Goal: Task Accomplishment & Management: Complete application form

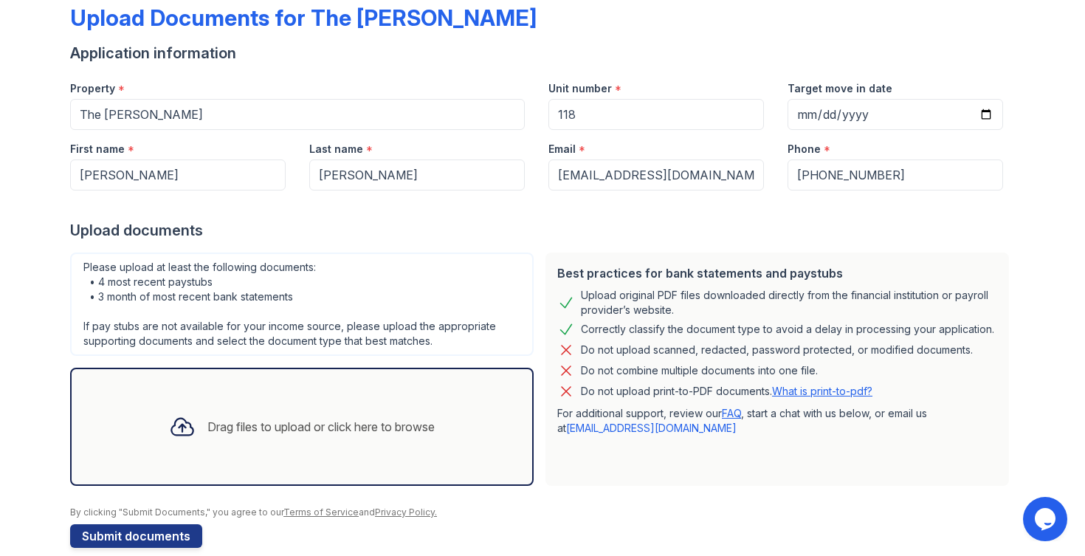
scroll to position [103, 0]
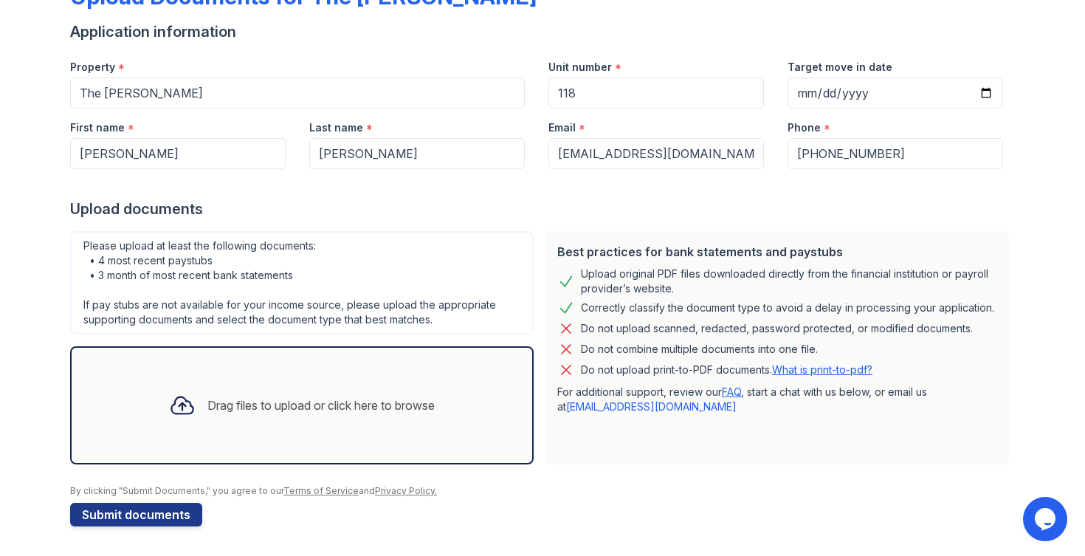
click at [266, 252] on div "Please upload at least the following documents: • 4 most recent paystubs • 3 mo…" at bounding box center [302, 282] width 464 height 103
click at [270, 264] on div "Please upload at least the following documents: • 4 most recent paystubs • 3 mo…" at bounding box center [302, 282] width 464 height 103
click at [306, 278] on div "Please upload at least the following documents: • 4 most recent paystubs • 3 mo…" at bounding box center [302, 282] width 464 height 103
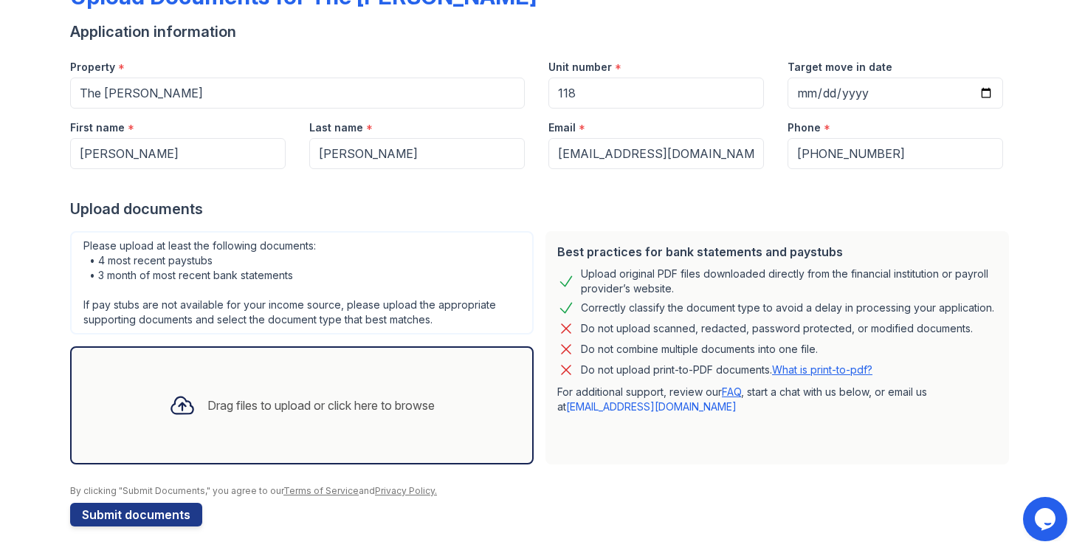
click at [222, 247] on div "Please upload at least the following documents: • 4 most recent paystubs • 3 mo…" at bounding box center [302, 282] width 464 height 103
click at [238, 253] on div "Please upload at least the following documents: • 4 most recent paystubs • 3 mo…" at bounding box center [302, 282] width 464 height 103
drag, startPoint x: 217, startPoint y: 261, endPoint x: 93, endPoint y: 262, distance: 124.0
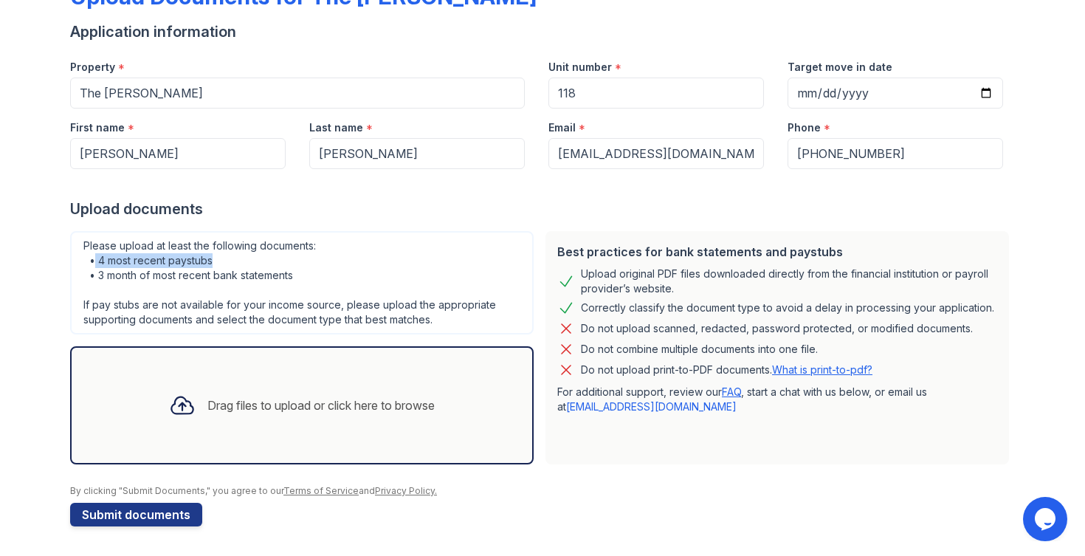
click at [93, 262] on div "Please upload at least the following documents: • 4 most recent paystubs • 3 mo…" at bounding box center [302, 282] width 464 height 103
click at [309, 407] on div "Drag files to upload or click here to browse" at bounding box center [320, 405] width 227 height 18
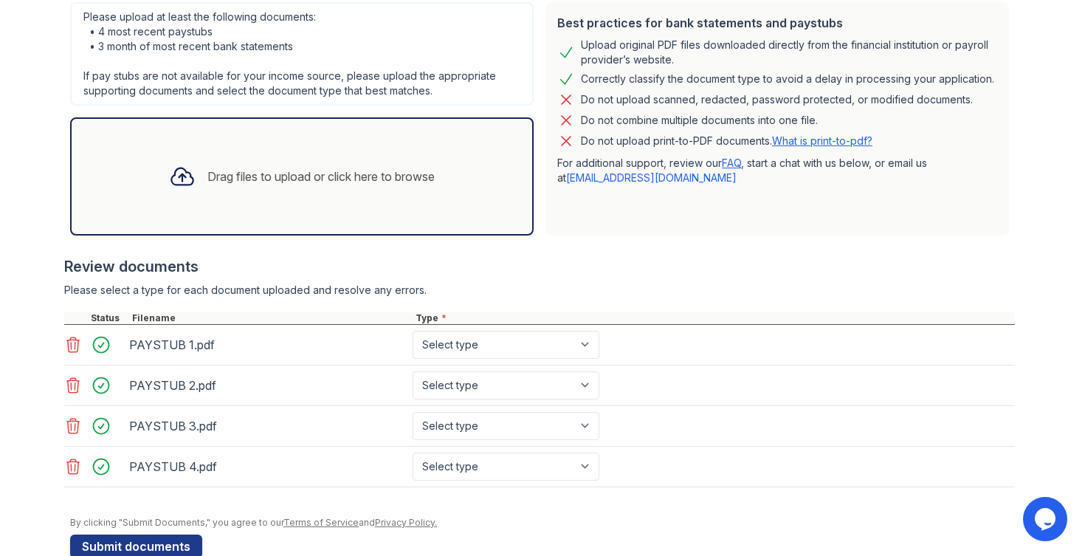
scroll to position [363, 0]
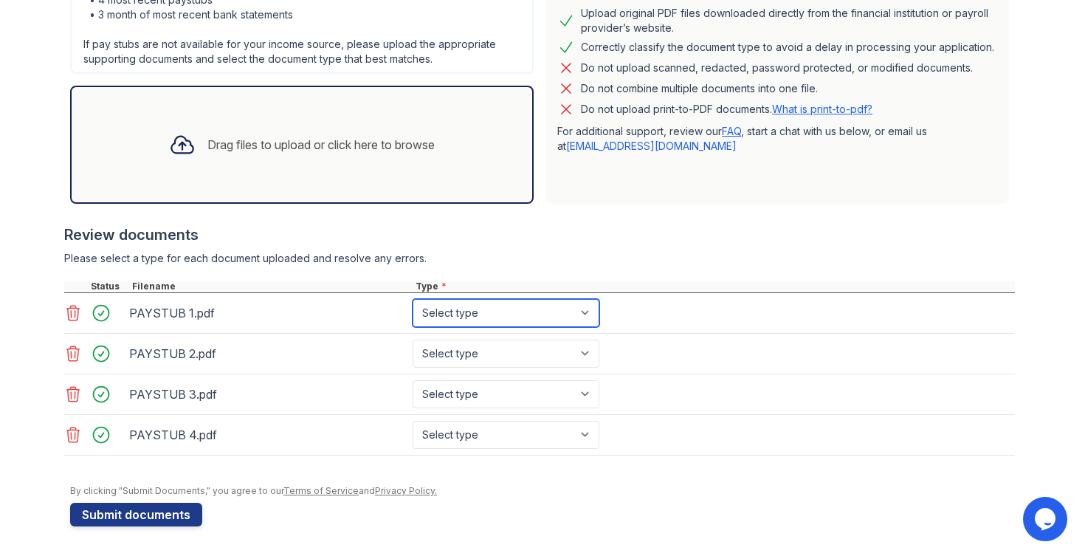
click at [542, 315] on select "Select type Paystub Bank Statement Offer Letter Tax Documents Benefit Award Let…" at bounding box center [506, 313] width 187 height 28
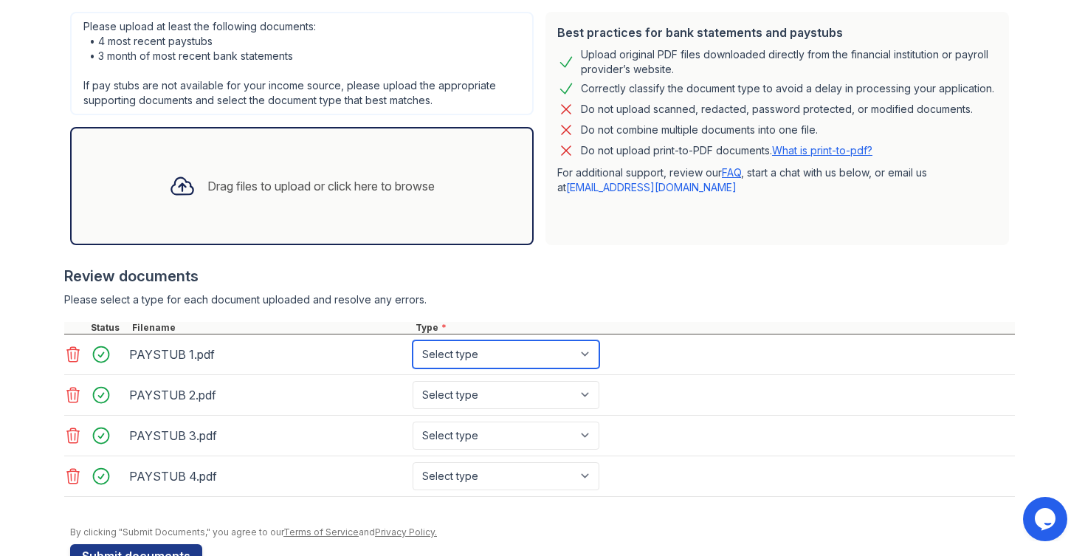
scroll to position [340, 0]
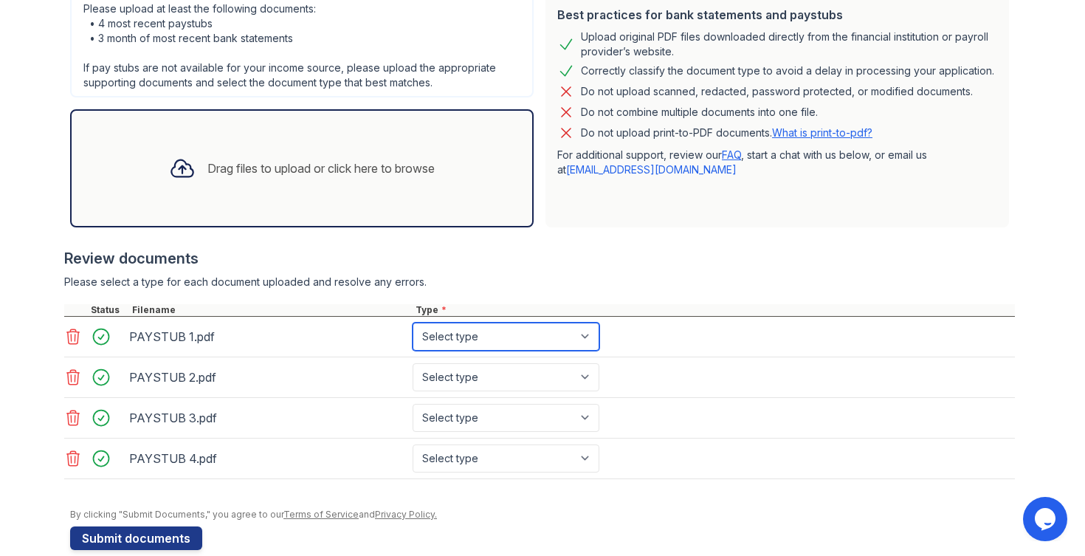
click at [525, 332] on select "Select type Paystub Bank Statement Offer Letter Tax Documents Benefit Award Let…" at bounding box center [506, 337] width 187 height 28
click at [66, 339] on icon at bounding box center [73, 337] width 18 height 18
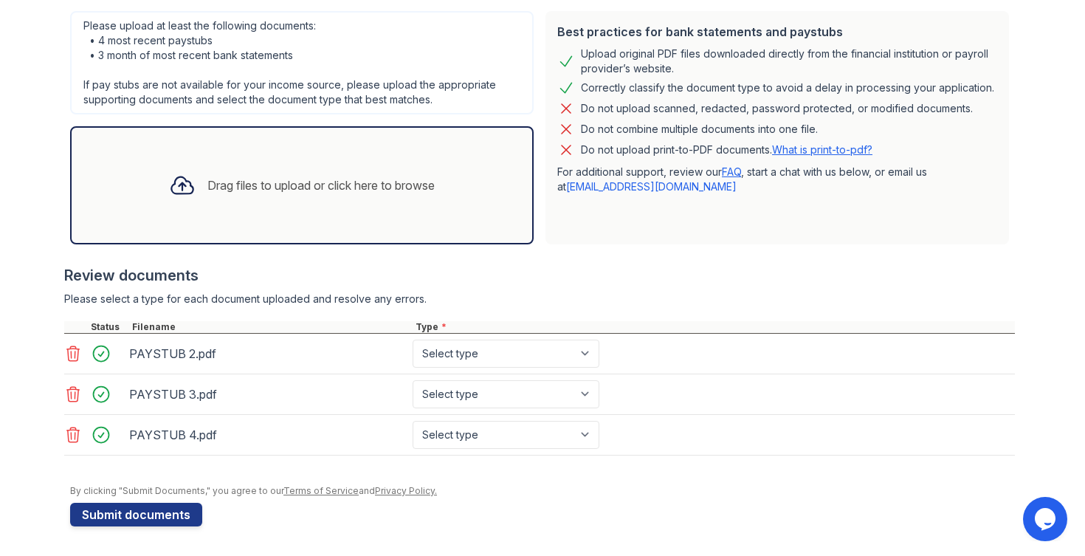
click at [71, 362] on div at bounding box center [74, 353] width 21 height 21
click at [71, 362] on icon at bounding box center [73, 354] width 18 height 18
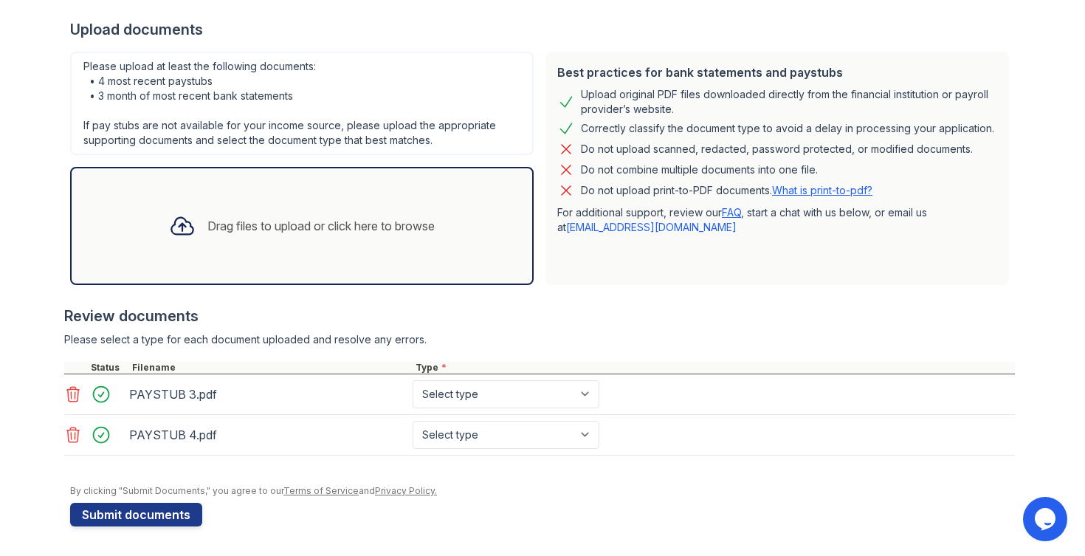
scroll to position [282, 0]
click at [71, 362] on div at bounding box center [76, 368] width 24 height 12
click at [74, 391] on icon at bounding box center [73, 394] width 18 height 18
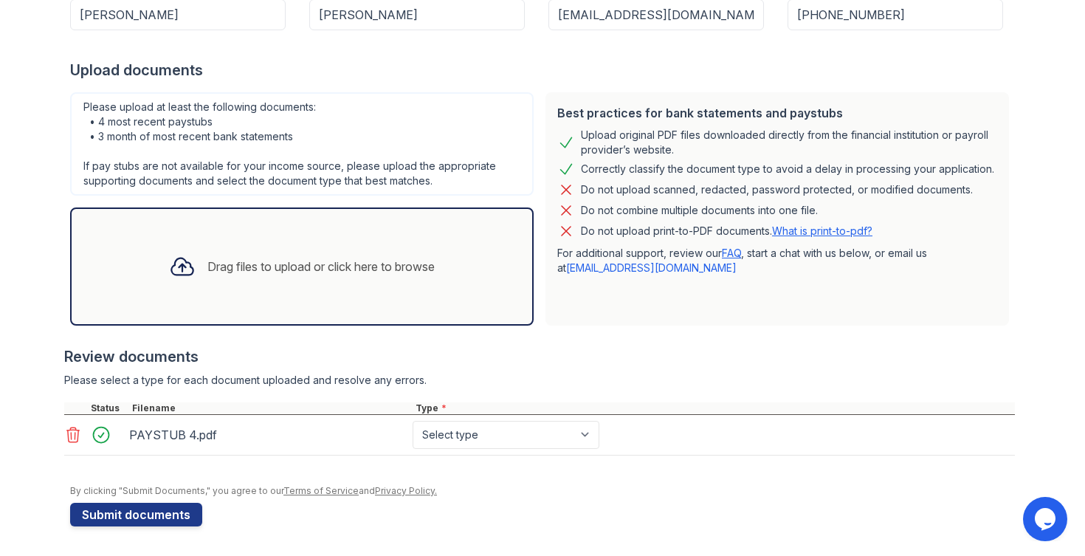
click at [75, 432] on icon at bounding box center [73, 434] width 13 height 15
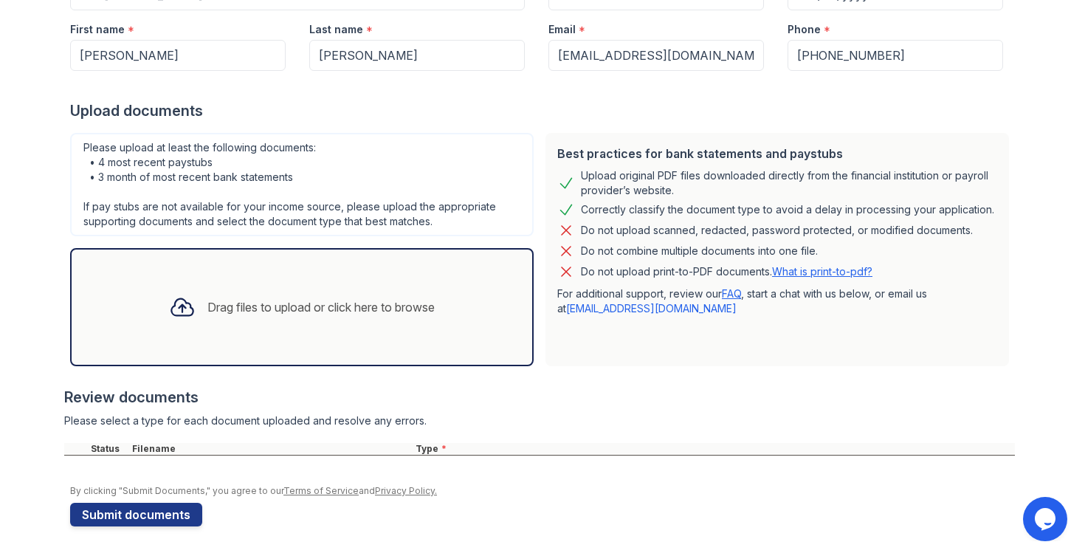
scroll to position [201, 0]
click at [231, 295] on div "Drag files to upload or click here to browse" at bounding box center [301, 307] width 289 height 50
click at [253, 309] on div "Drag files to upload or click here to browse" at bounding box center [320, 307] width 227 height 18
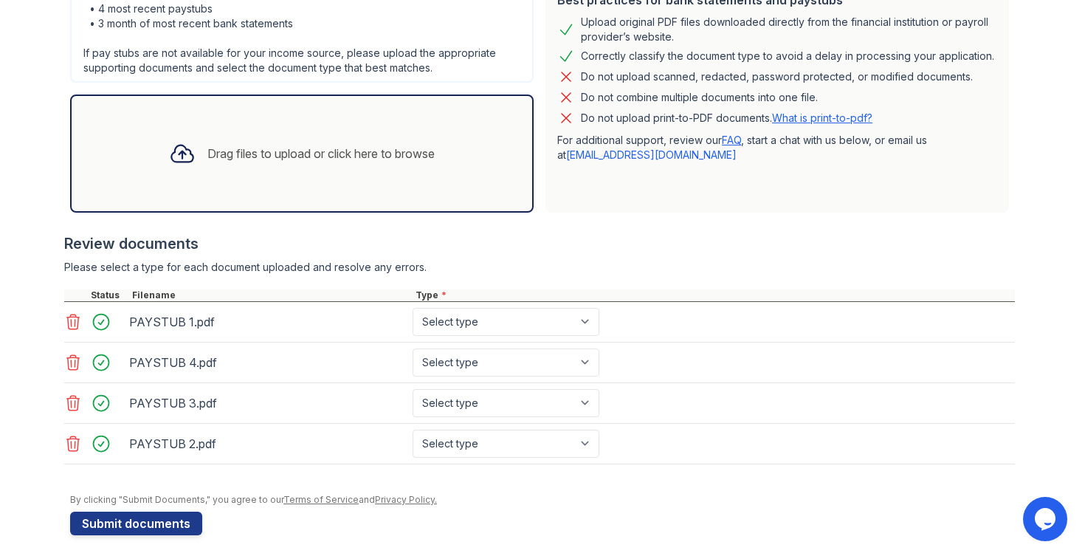
scroll to position [363, 0]
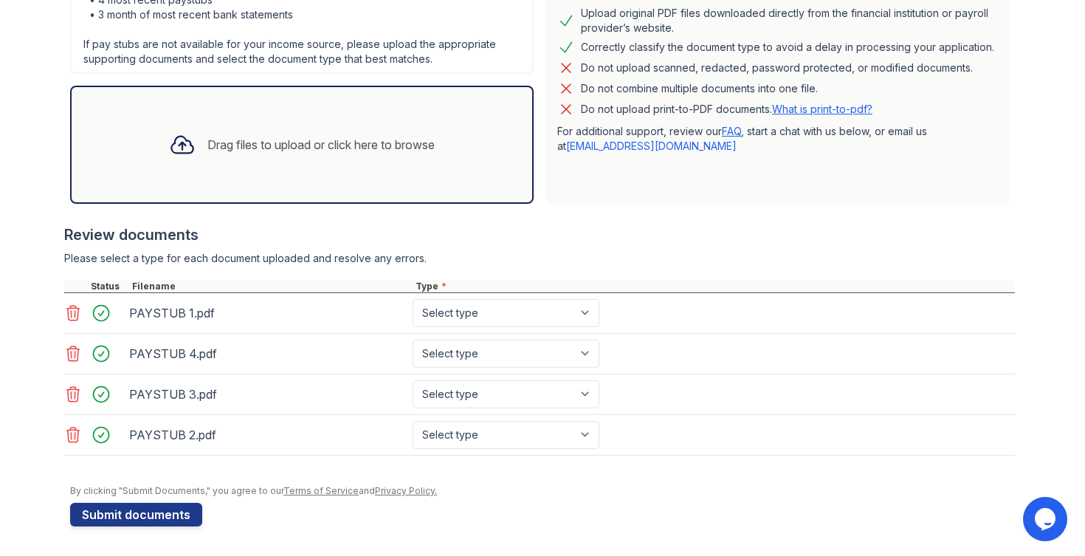
click at [75, 354] on icon at bounding box center [73, 353] width 13 height 15
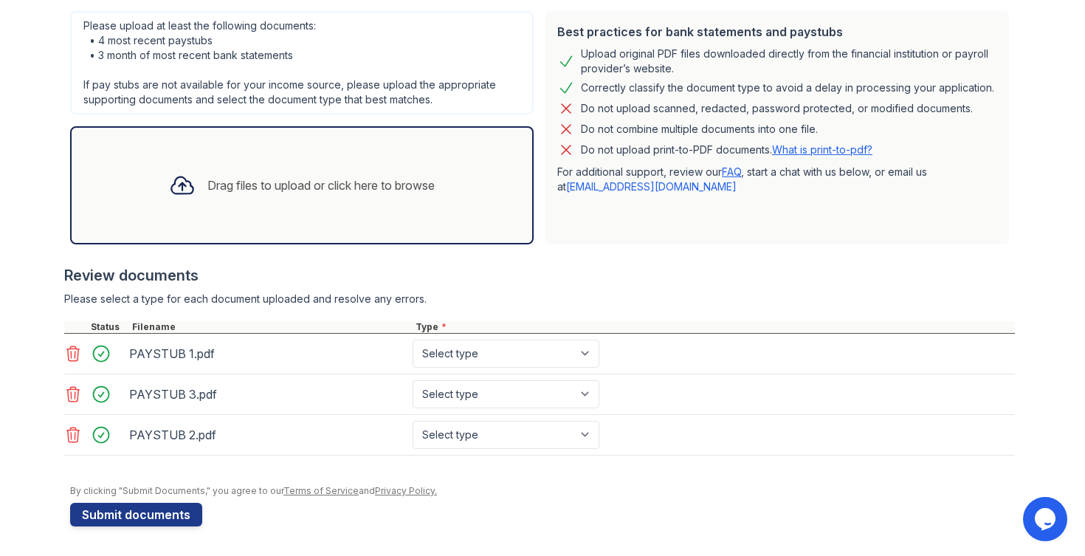
click at [74, 391] on icon at bounding box center [73, 394] width 18 height 18
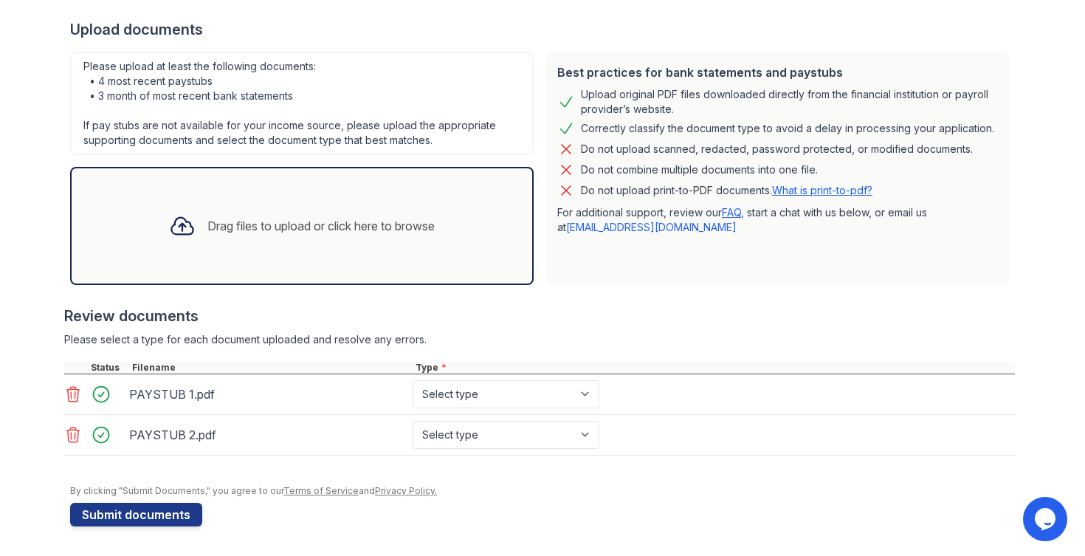
click at [252, 252] on div "Drag files to upload or click here to browse" at bounding box center [302, 226] width 464 height 118
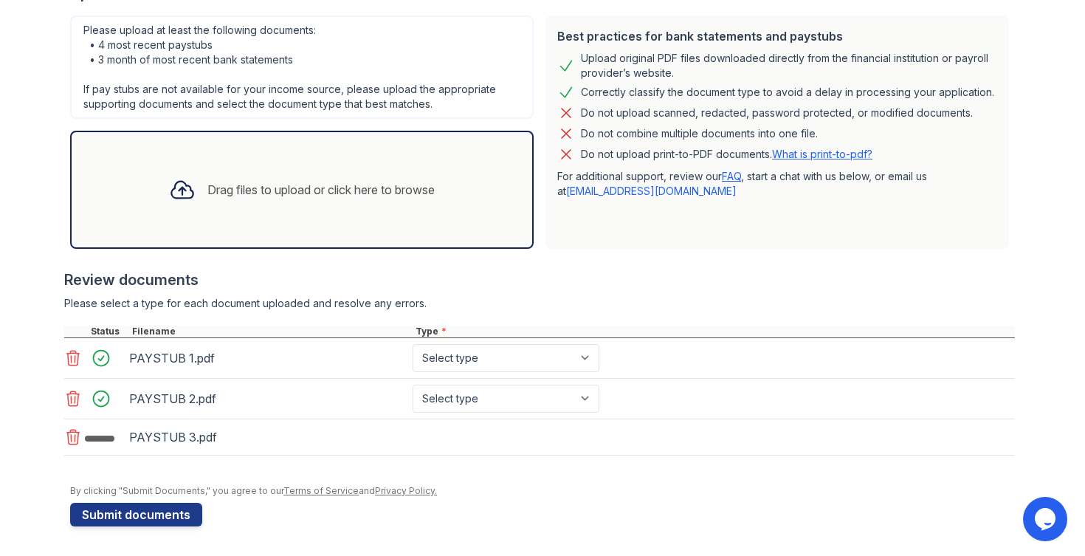
scroll to position [323, 0]
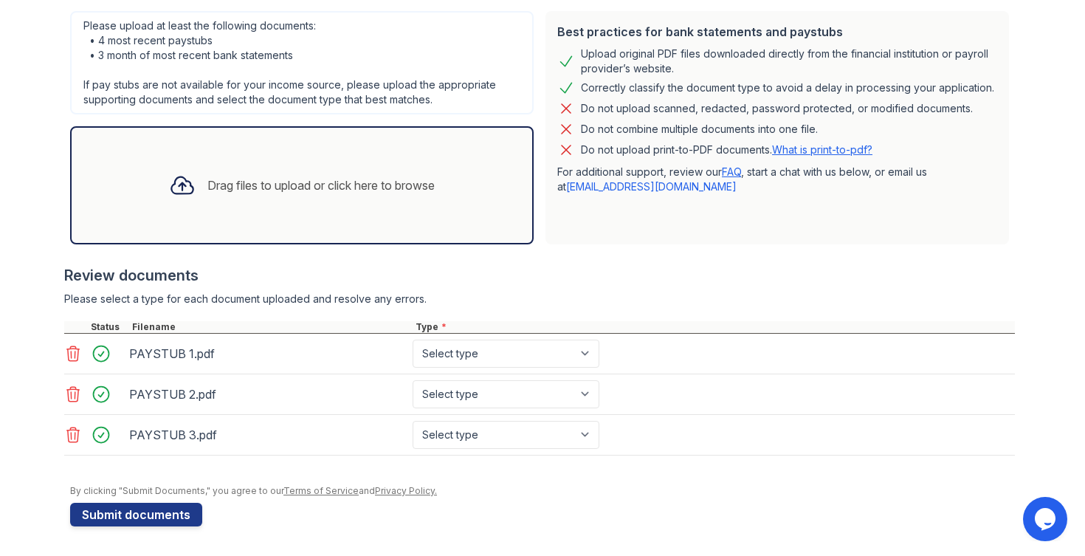
click at [177, 199] on div at bounding box center [182, 185] width 38 height 38
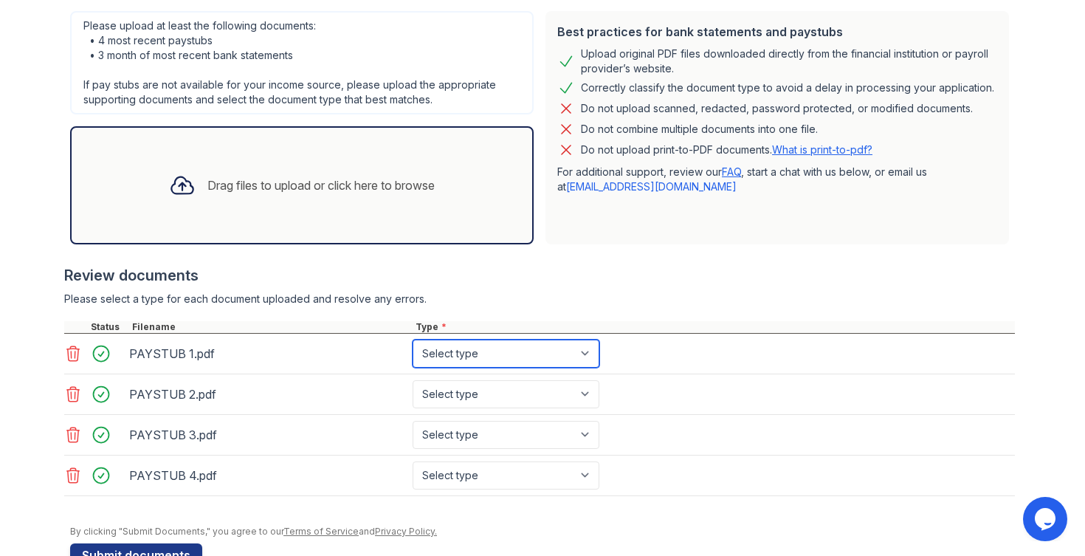
click at [458, 354] on select "Select type Paystub Bank Statement Offer Letter Tax Documents Benefit Award Let…" at bounding box center [506, 354] width 187 height 28
select select "paystub"
click at [413, 340] on select "Select type Paystub Bank Statement Offer Letter Tax Documents Benefit Award Let…" at bounding box center [506, 354] width 187 height 28
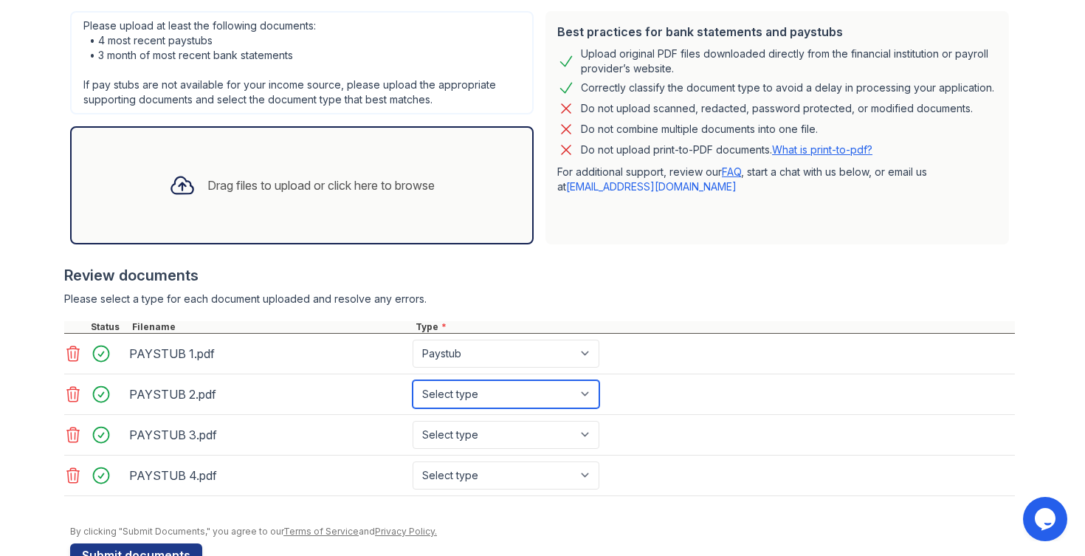
click at [476, 388] on select "Select type Paystub Bank Statement Offer Letter Tax Documents Benefit Award Let…" at bounding box center [506, 394] width 187 height 28
select select "paystub"
click at [413, 380] on select "Select type Paystub Bank Statement Offer Letter Tax Documents Benefit Award Let…" at bounding box center [506, 394] width 187 height 28
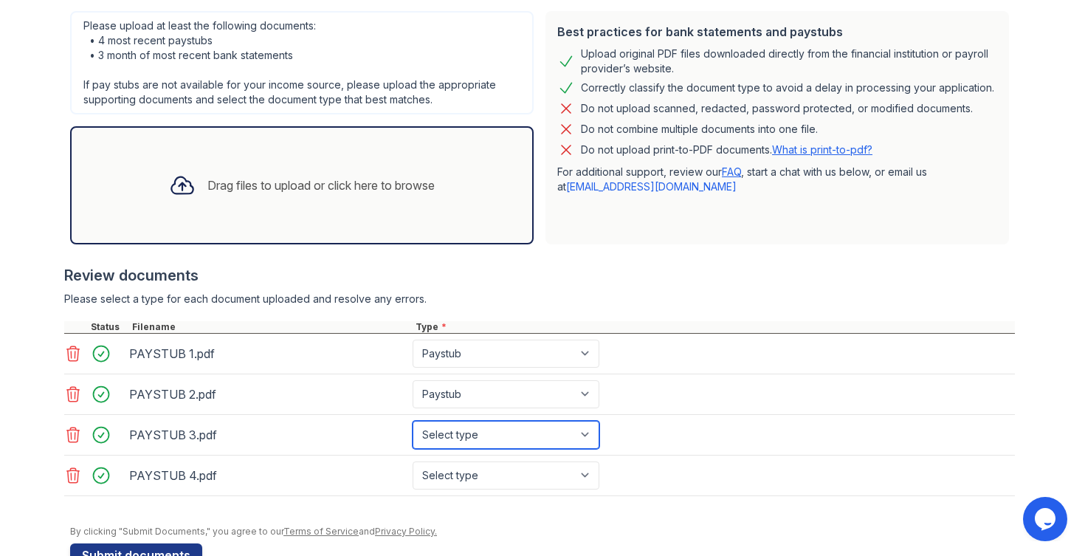
click at [485, 423] on select "Select type Paystub Bank Statement Offer Letter Tax Documents Benefit Award Let…" at bounding box center [506, 435] width 187 height 28
select select "paystub"
click at [413, 421] on select "Select type Paystub Bank Statement Offer Letter Tax Documents Benefit Award Let…" at bounding box center [506, 435] width 187 height 28
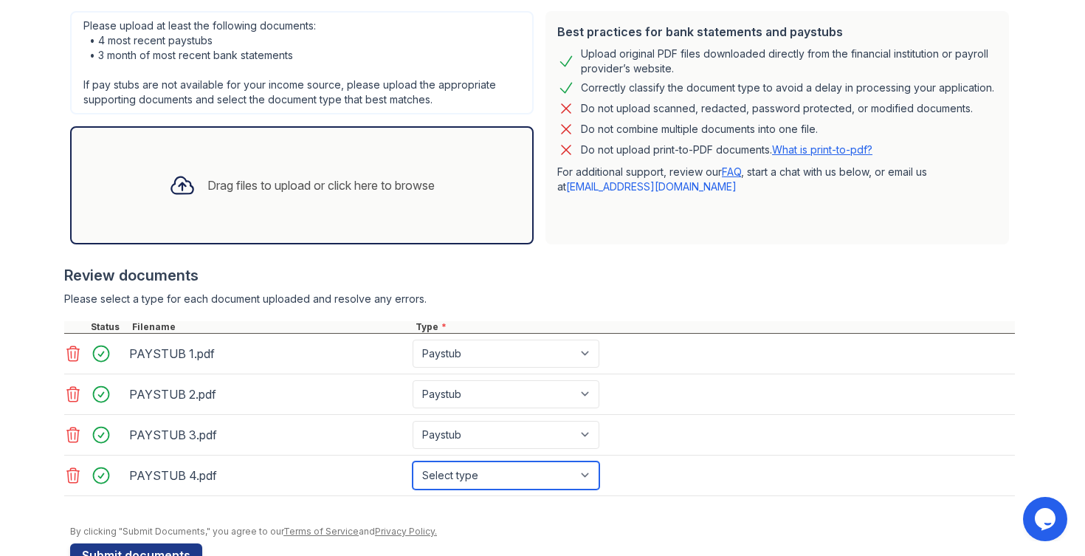
click at [481, 467] on select "Select type Paystub Bank Statement Offer Letter Tax Documents Benefit Award Let…" at bounding box center [506, 475] width 187 height 28
select select "paystub"
click at [413, 461] on select "Select type Paystub Bank Statement Offer Letter Tax Documents Benefit Award Let…" at bounding box center [506, 475] width 187 height 28
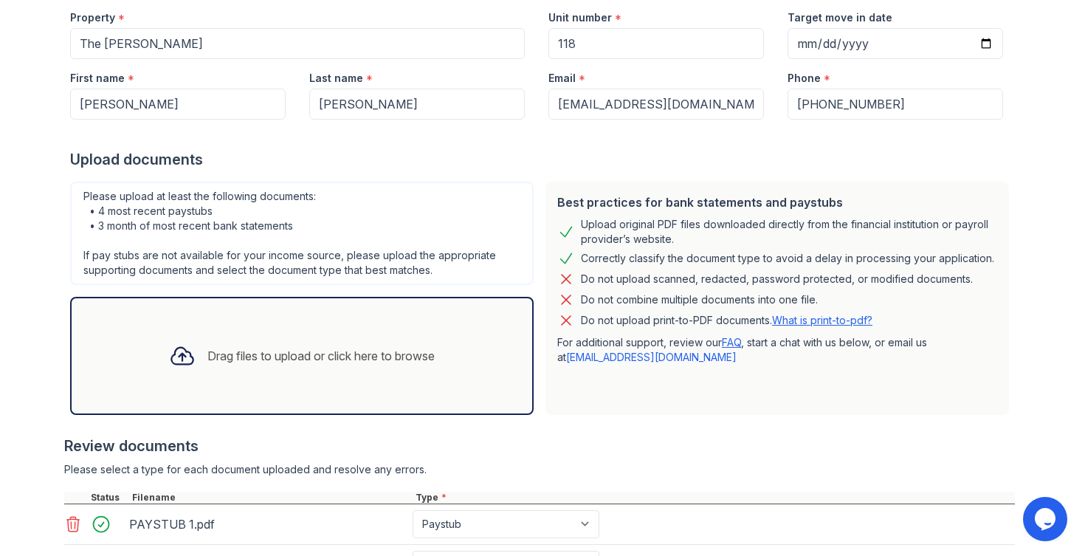
scroll to position [240, 0]
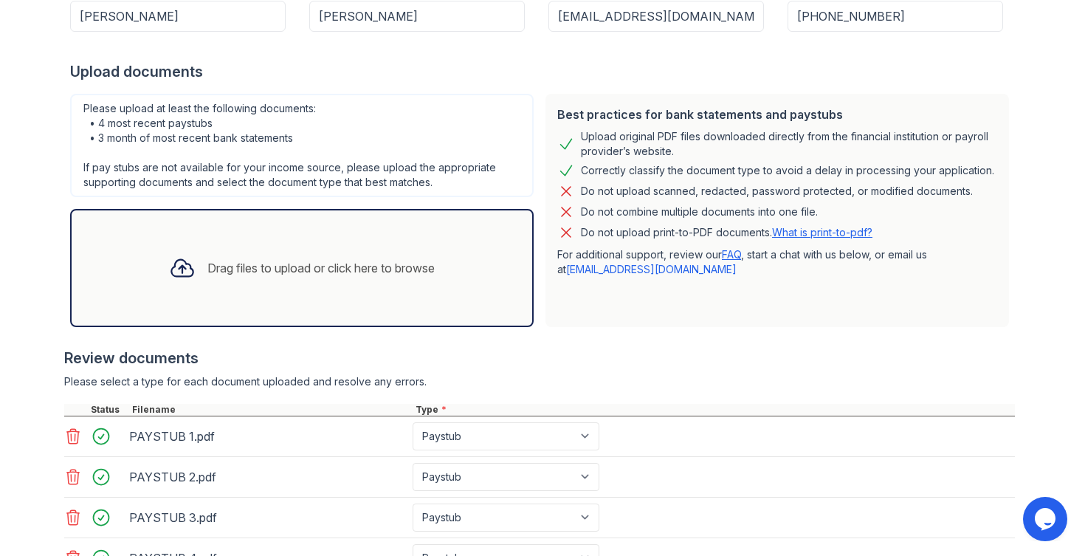
click at [303, 270] on div "Drag files to upload or click here to browse" at bounding box center [320, 268] width 227 height 18
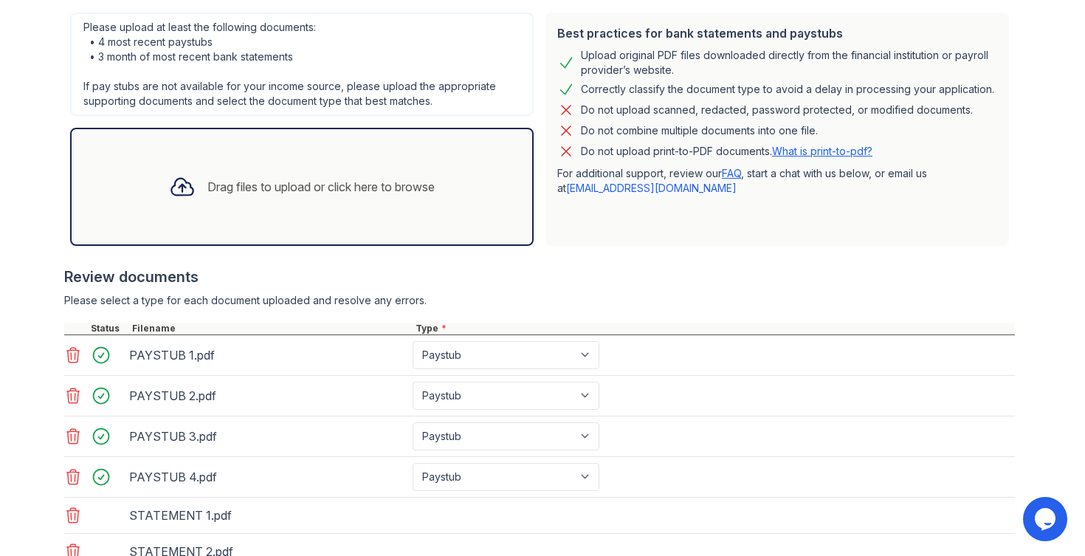
scroll to position [436, 0]
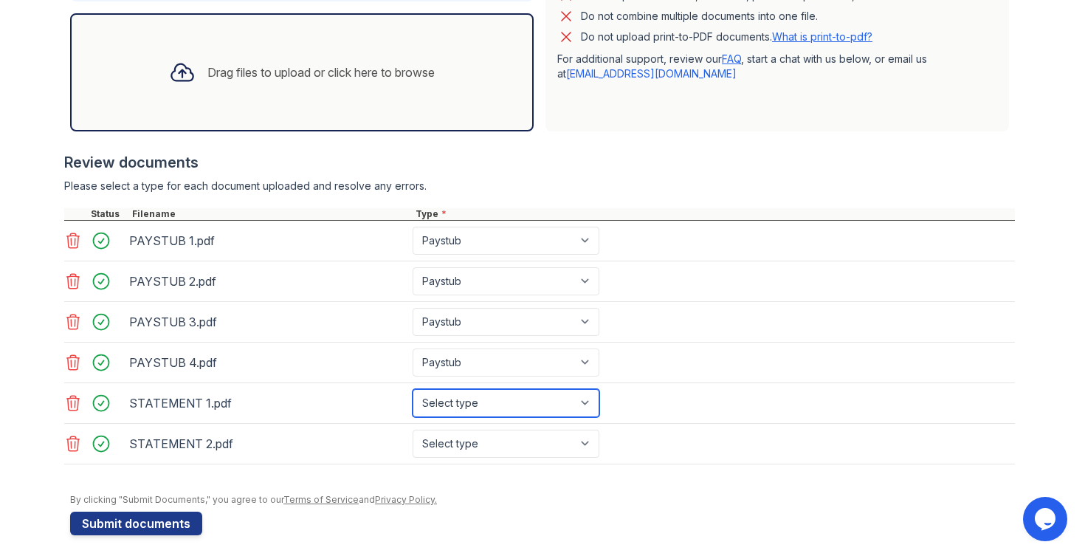
click at [495, 407] on select "Select type Paystub Bank Statement Offer Letter Tax Documents Benefit Award Let…" at bounding box center [506, 403] width 187 height 28
select select "bank_statement"
click at [413, 389] on select "Select type Paystub Bank Statement Offer Letter Tax Documents Benefit Award Let…" at bounding box center [506, 403] width 187 height 28
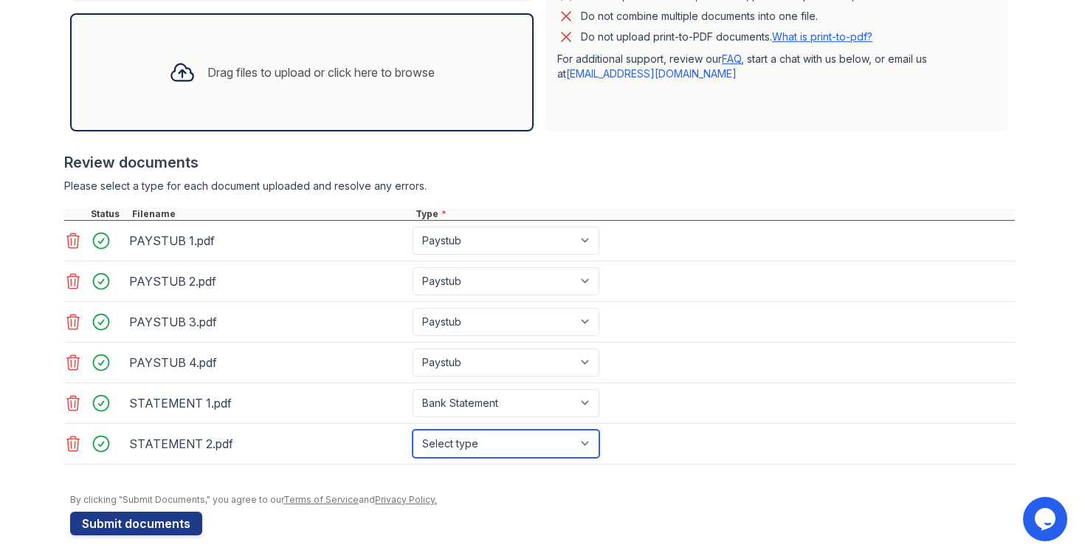
click at [485, 444] on select "Select type Paystub Bank Statement Offer Letter Tax Documents Benefit Award Let…" at bounding box center [506, 444] width 187 height 28
select select "bank_statement"
click at [413, 430] on select "Select type Paystub Bank Statement Offer Letter Tax Documents Benefit Award Let…" at bounding box center [506, 444] width 187 height 28
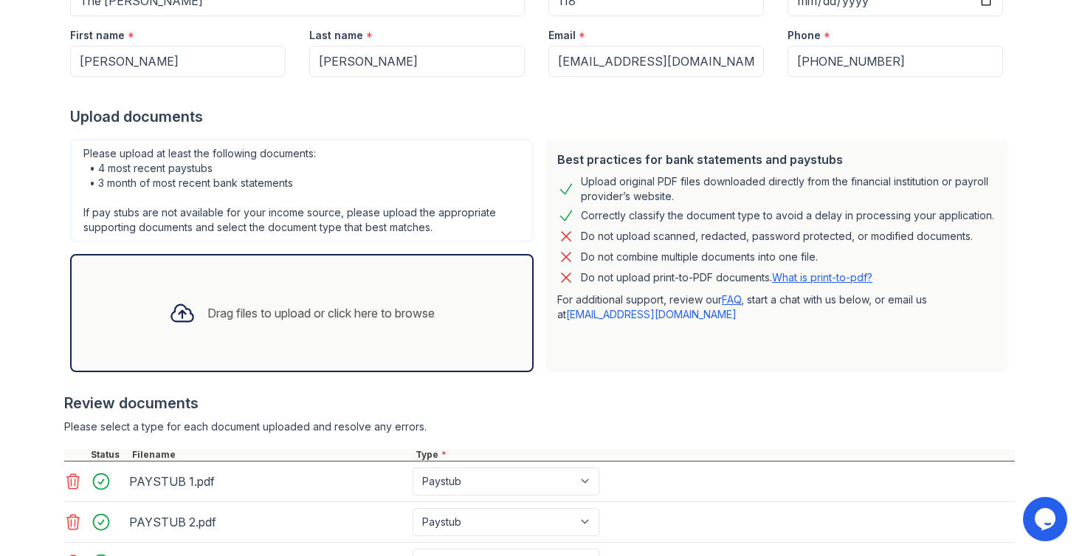
scroll to position [444, 0]
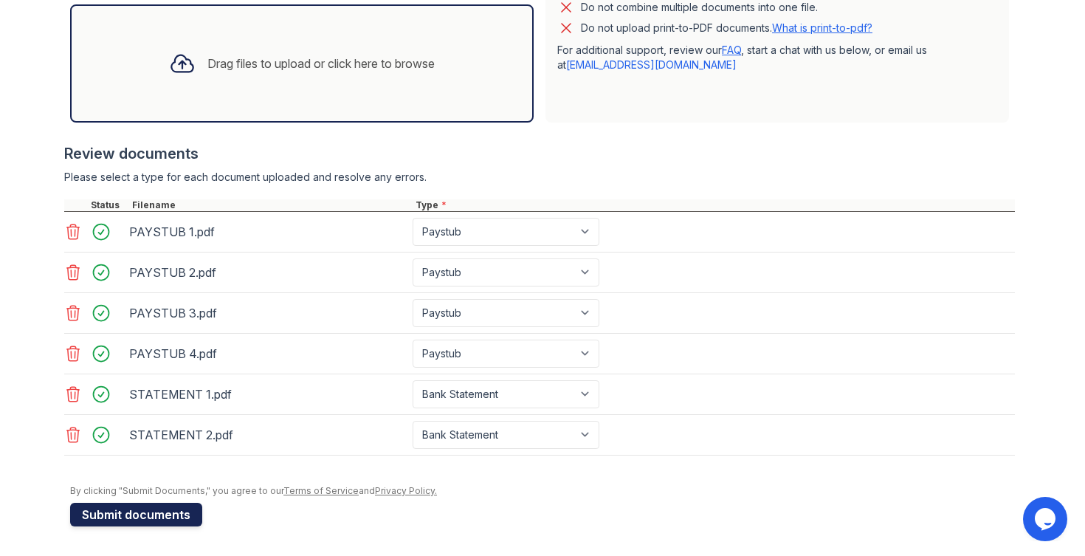
click at [187, 509] on button "Submit documents" at bounding box center [136, 515] width 132 height 24
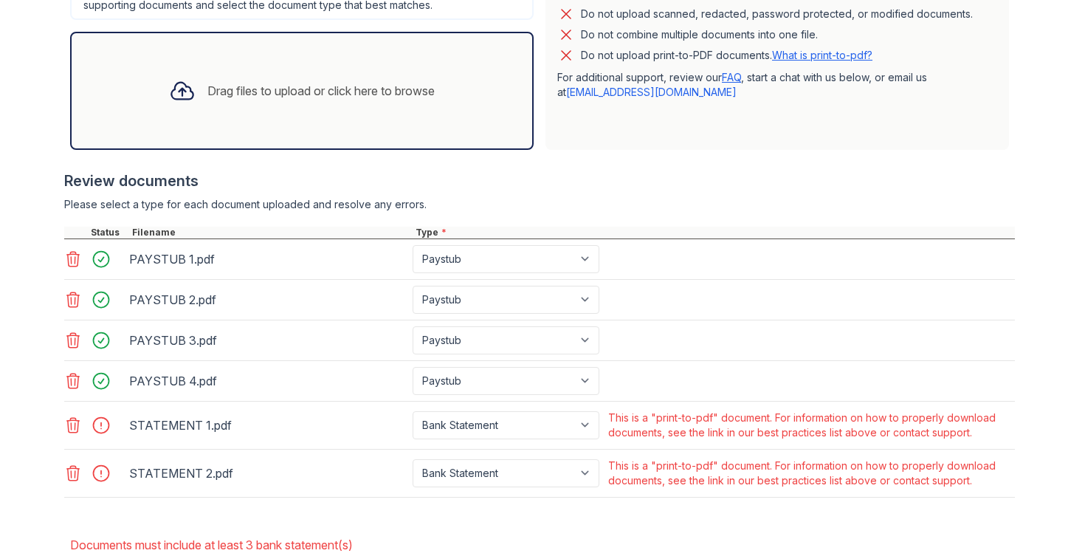
scroll to position [548, 0]
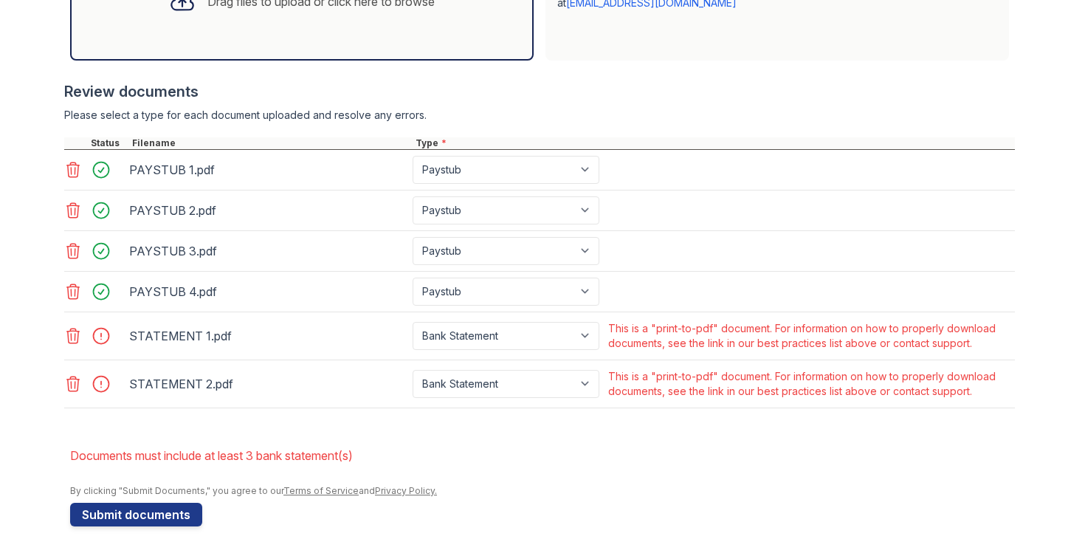
click at [66, 344] on icon at bounding box center [73, 336] width 18 height 18
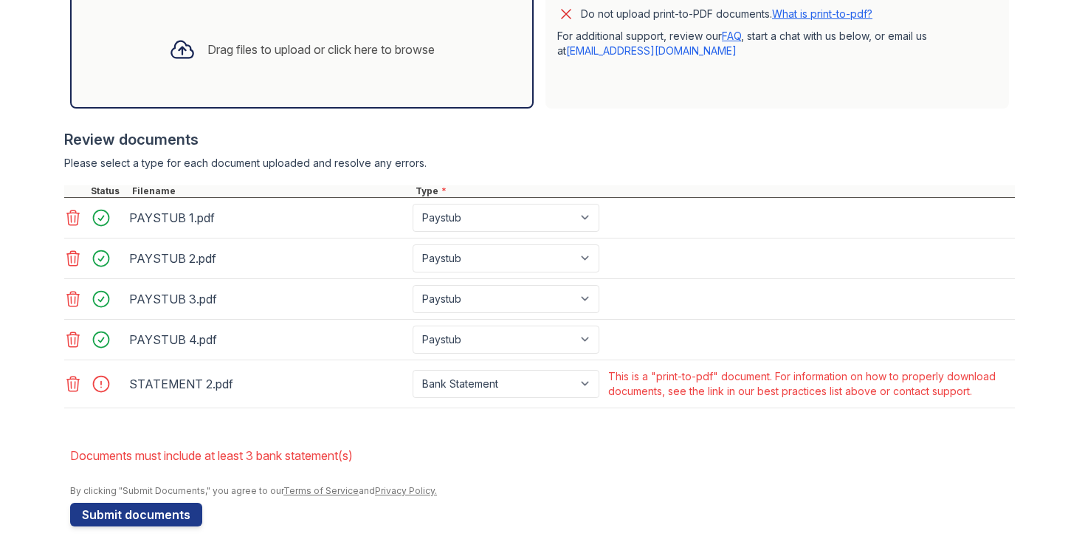
scroll to position [500, 0]
click at [74, 379] on icon at bounding box center [73, 384] width 18 height 18
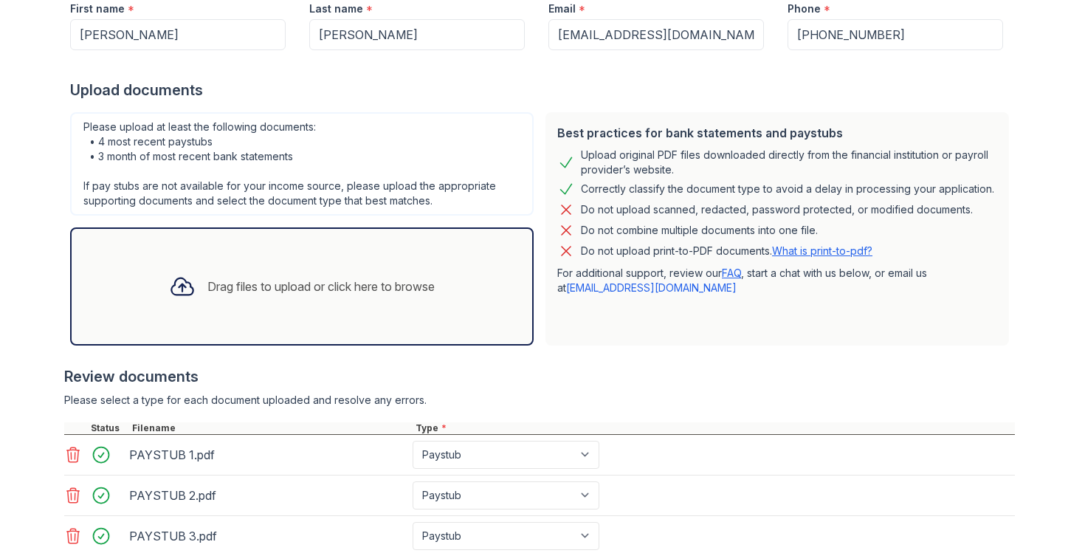
scroll to position [208, 0]
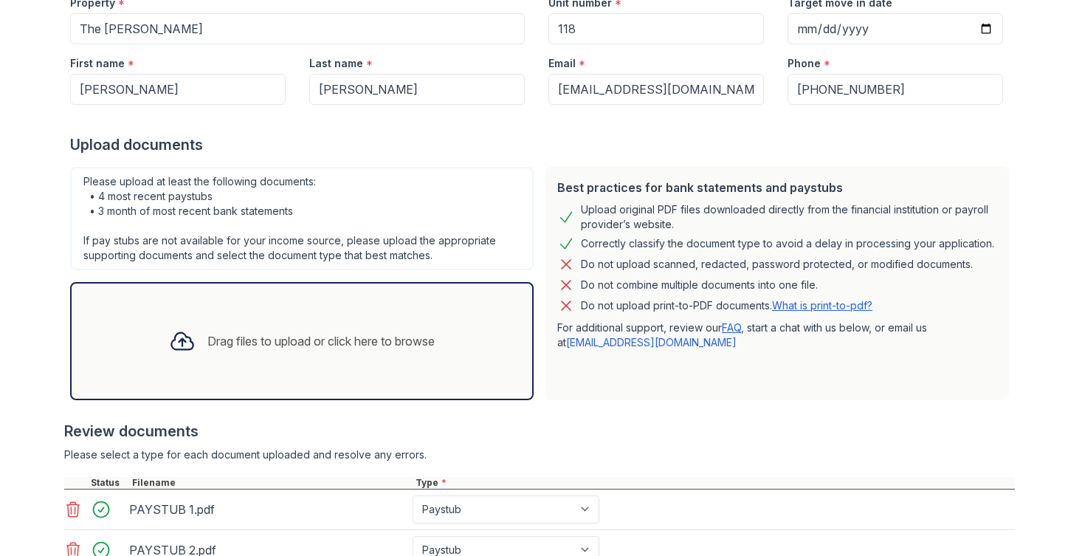
click at [286, 362] on div "Drag files to upload or click here to browse" at bounding box center [301, 341] width 289 height 50
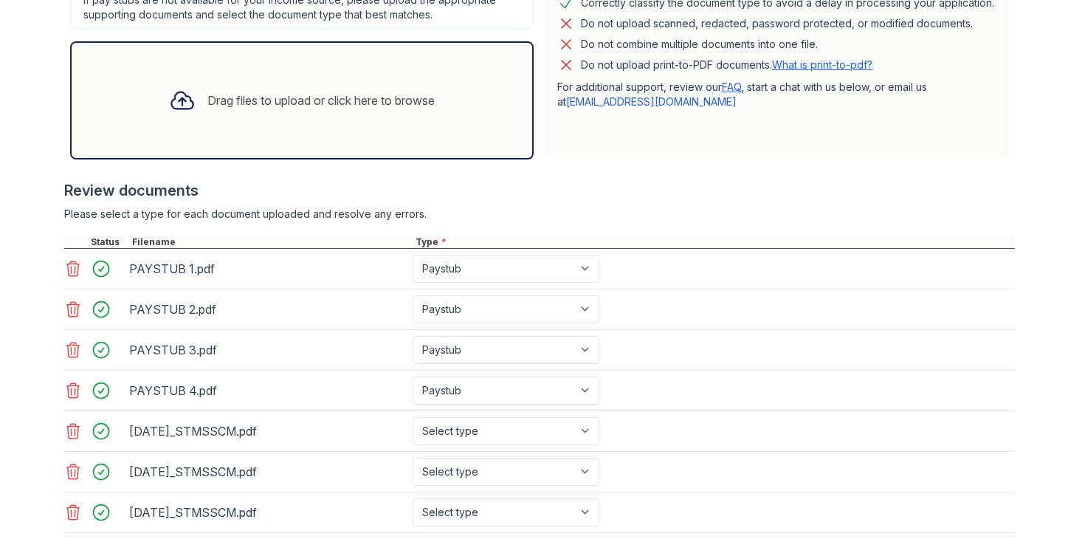
scroll to position [574, 0]
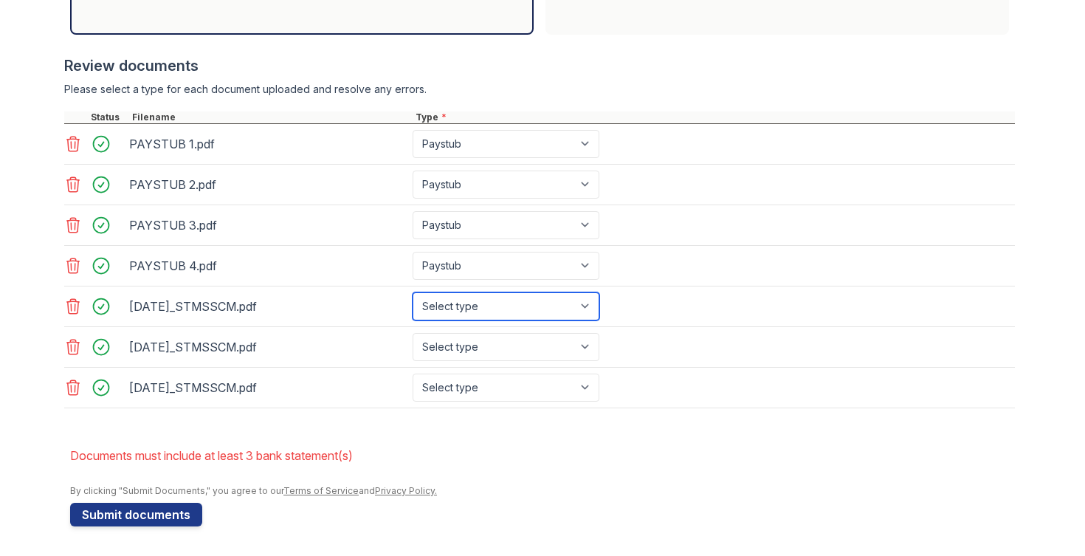
click at [483, 312] on select "Select type Paystub Bank Statement Offer Letter Tax Documents Benefit Award Let…" at bounding box center [506, 306] width 187 height 28
select select "bank_statement"
click at [413, 292] on select "Select type Paystub Bank Statement Offer Letter Tax Documents Benefit Award Let…" at bounding box center [506, 306] width 187 height 28
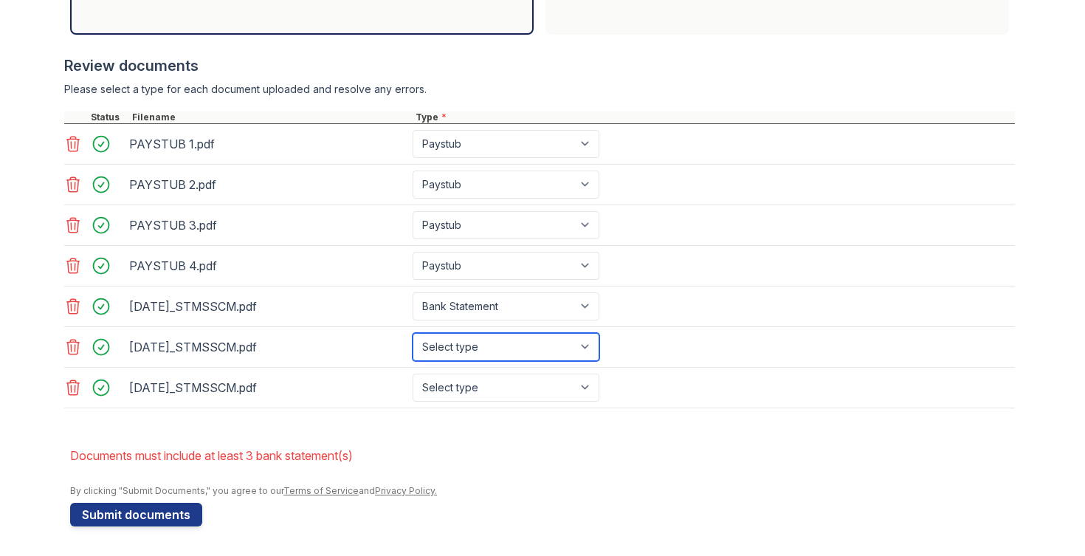
click at [481, 348] on select "Select type Paystub Bank Statement Offer Letter Tax Documents Benefit Award Let…" at bounding box center [506, 347] width 187 height 28
select select "bank_statement"
click at [413, 333] on select "Select type Paystub Bank Statement Offer Letter Tax Documents Benefit Award Let…" at bounding box center [506, 347] width 187 height 28
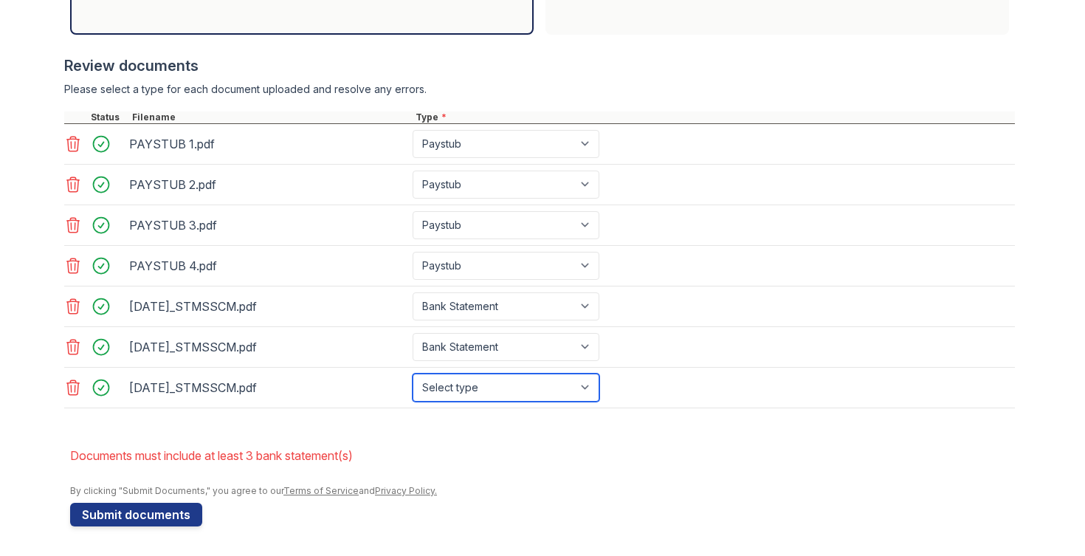
click at [472, 379] on select "Select type Paystub Bank Statement Offer Letter Tax Documents Benefit Award Let…" at bounding box center [506, 388] width 187 height 28
select select "bank_statement"
click at [413, 374] on select "Select type Paystub Bank Statement Offer Letter Tax Documents Benefit Award Let…" at bounding box center [506, 388] width 187 height 28
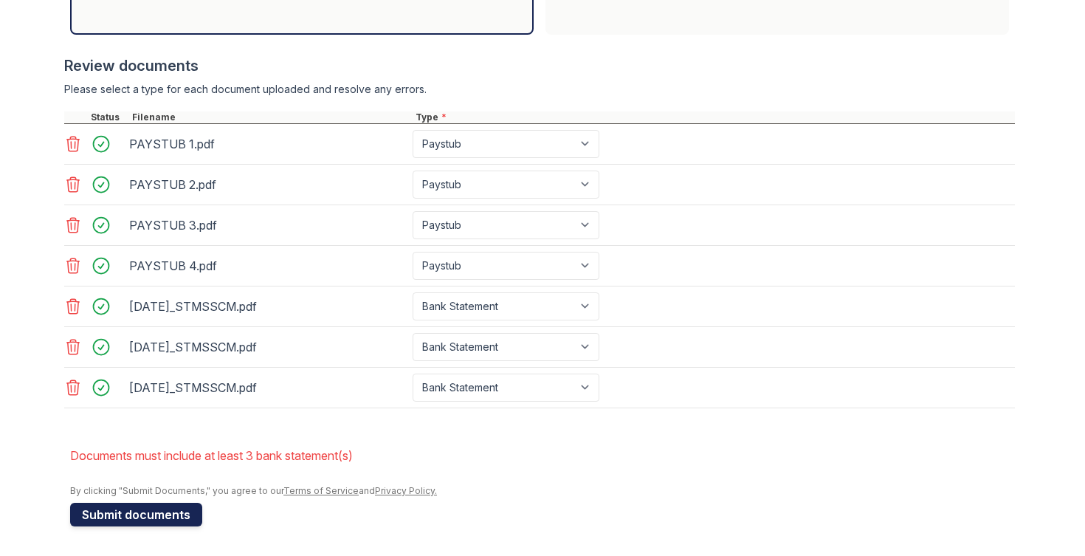
click at [149, 517] on button "Submit documents" at bounding box center [136, 515] width 132 height 24
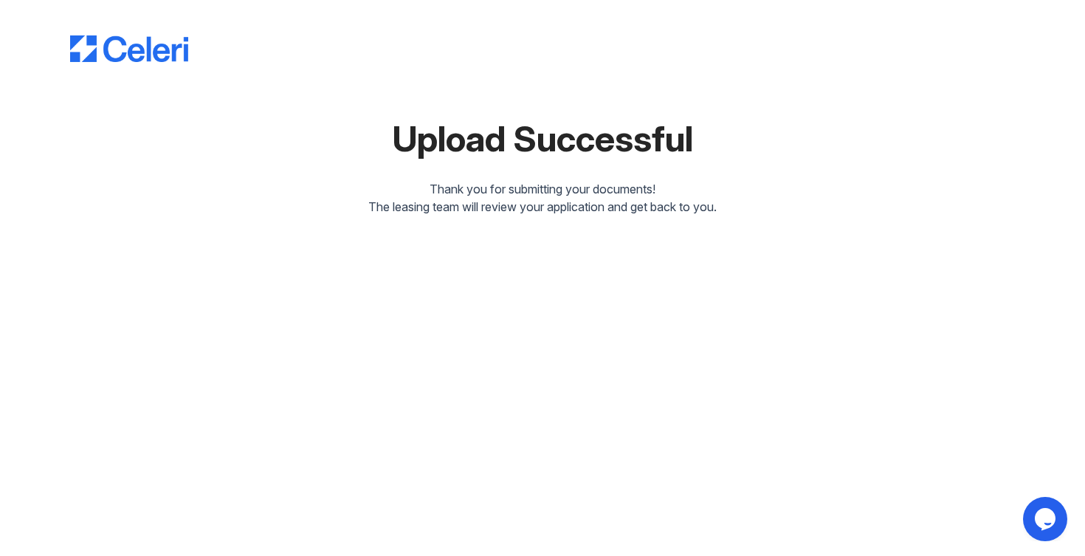
click at [1044, 523] on icon "Chat widget" at bounding box center [1045, 519] width 21 height 22
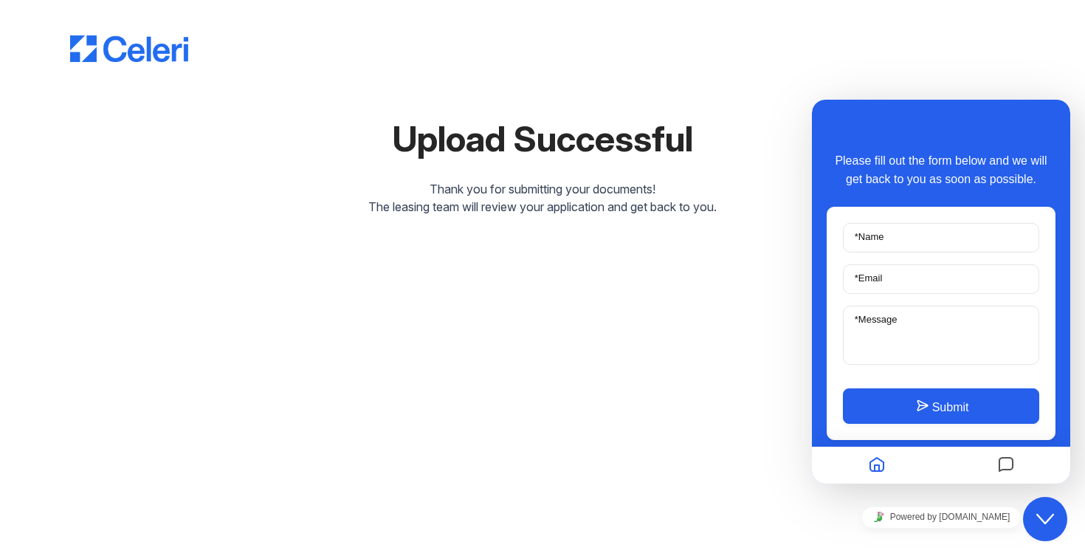
click at [687, 241] on div "Upload Successful Thank you for submitting your documents! The leasing team wil…" at bounding box center [542, 278] width 1085 height 556
click at [677, 200] on div "The leasing team will review your application and get back to you." at bounding box center [542, 207] width 945 height 18
